Goal: Task Accomplishment & Management: Complete application form

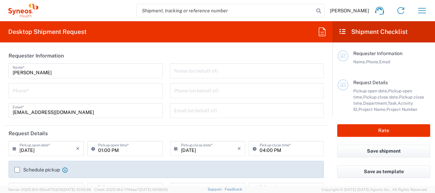
type input "England"
type input "3229"
type input "United Kingdom"
type input "Syneos Health UK Limited"
click at [267, 192] on html "Aarthi Girithananda Home Shipment estimator Shipment tracking Desktop shipment …" at bounding box center [217, 96] width 435 height 193
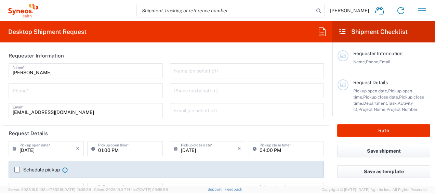
drag, startPoint x: 267, startPoint y: 193, endPoint x: 264, endPoint y: 202, distance: 9.2
click at [264, 192] on html "Aarthi Girithananda Home Shipment estimator Shipment tracking Desktop shipment …" at bounding box center [217, 96] width 435 height 193
